Goal: Find specific page/section: Find specific page/section

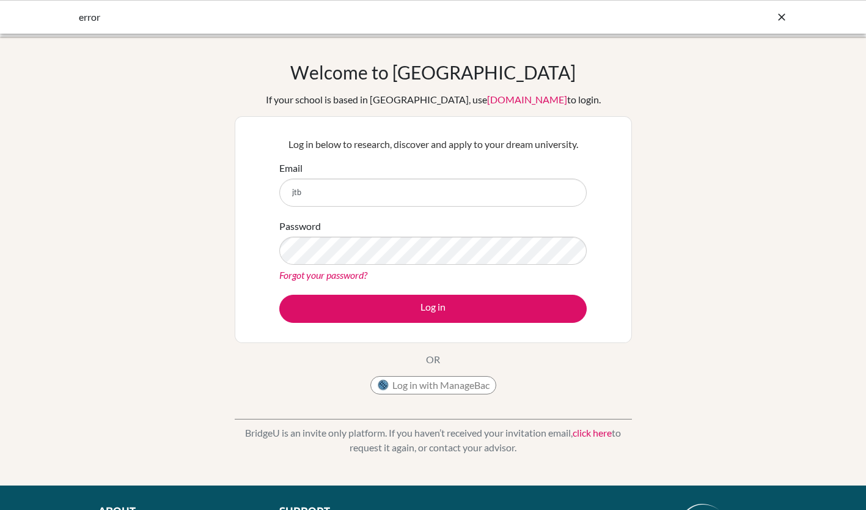
type input "[EMAIL_ADDRESS][DOMAIN_NAME]"
click at [365, 301] on button "Log in" at bounding box center [433, 309] width 308 height 28
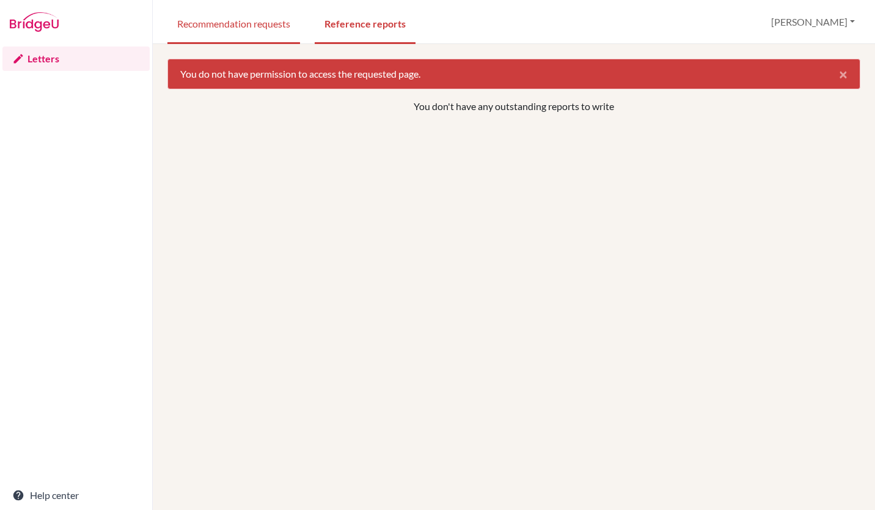
click at [281, 28] on link "Recommendation requests" at bounding box center [234, 23] width 133 height 42
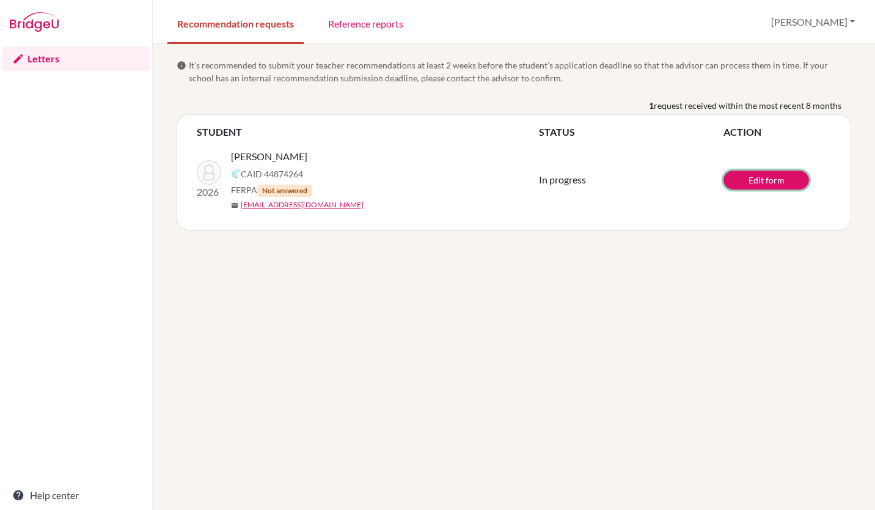
click at [767, 177] on link "Edit form" at bounding box center [767, 180] width 86 height 19
